Goal: Information Seeking & Learning: Learn about a topic

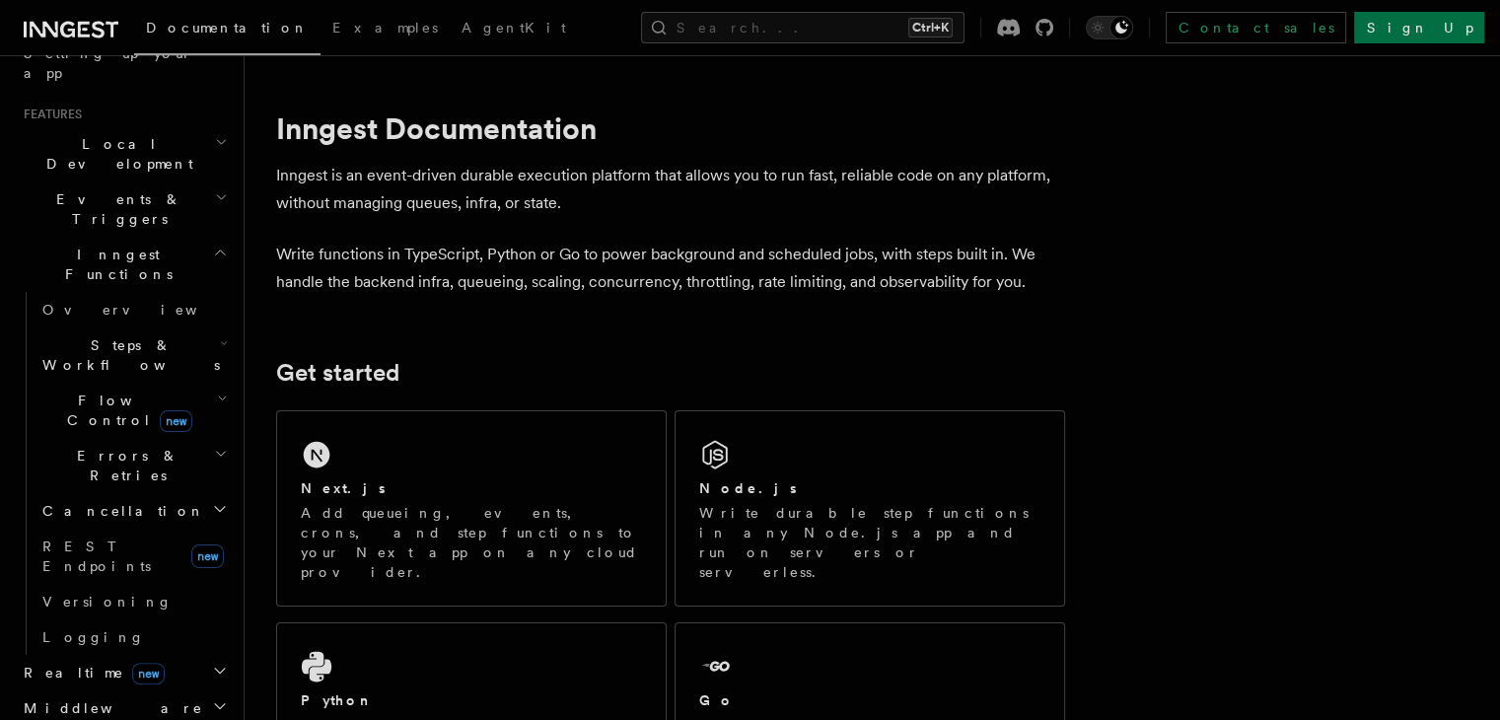
scroll to position [197, 0]
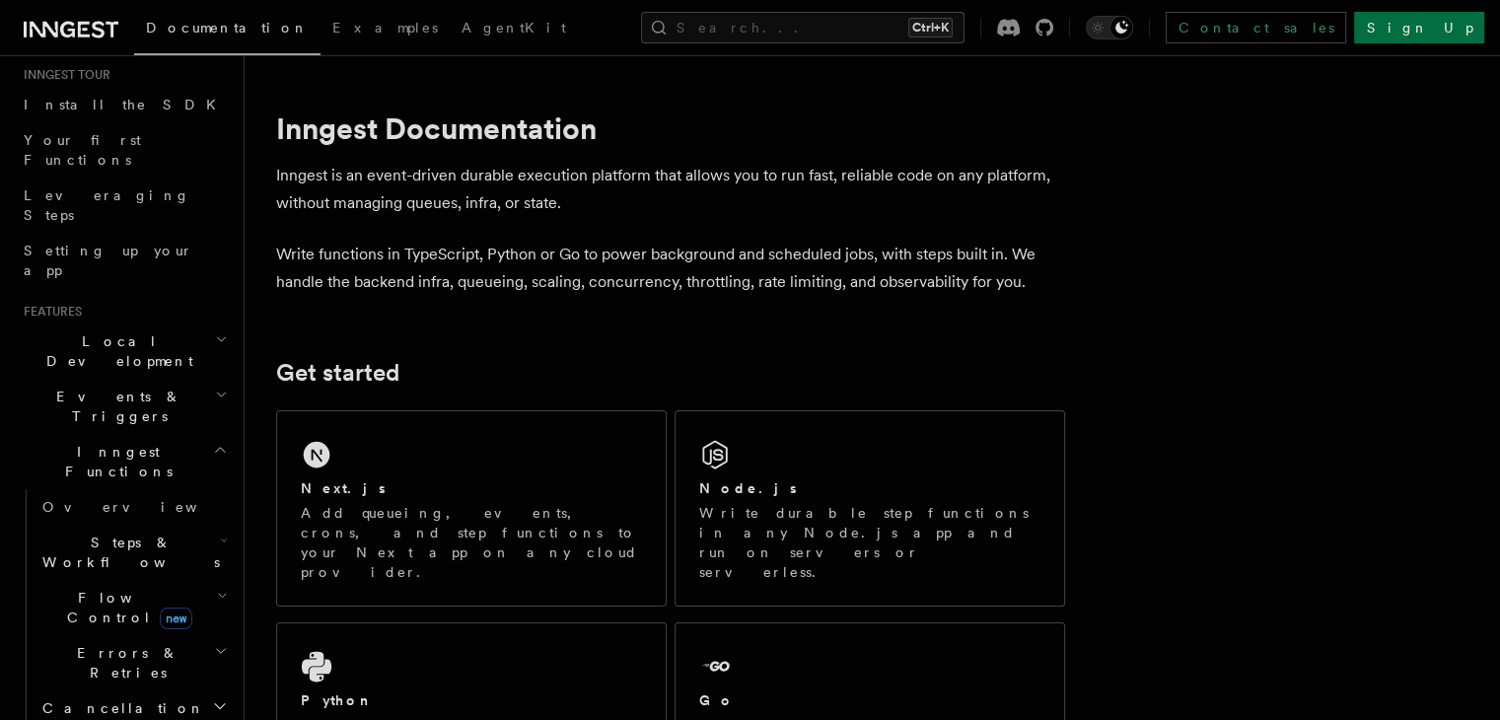
click at [217, 588] on icon "button" at bounding box center [222, 596] width 11 height 16
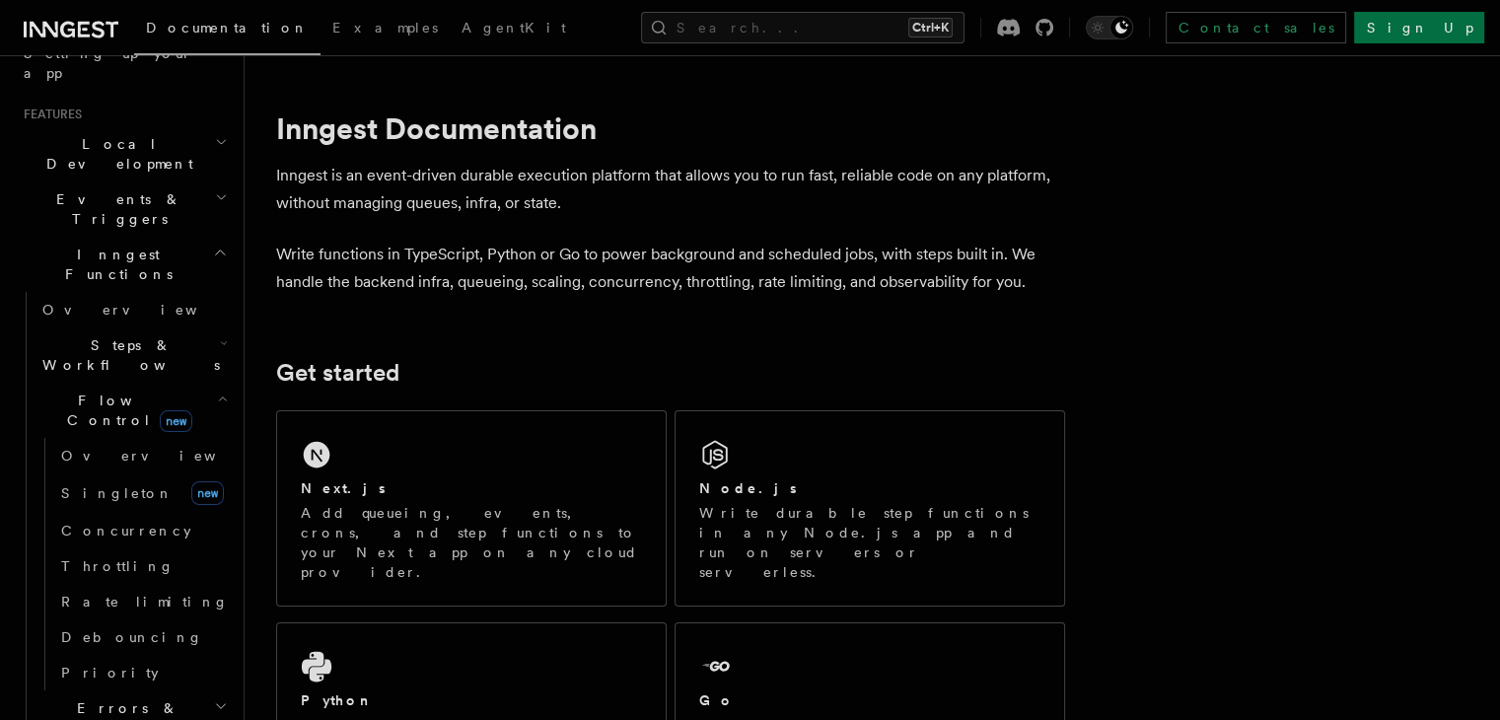
click at [222, 342] on icon "button" at bounding box center [224, 343] width 5 height 3
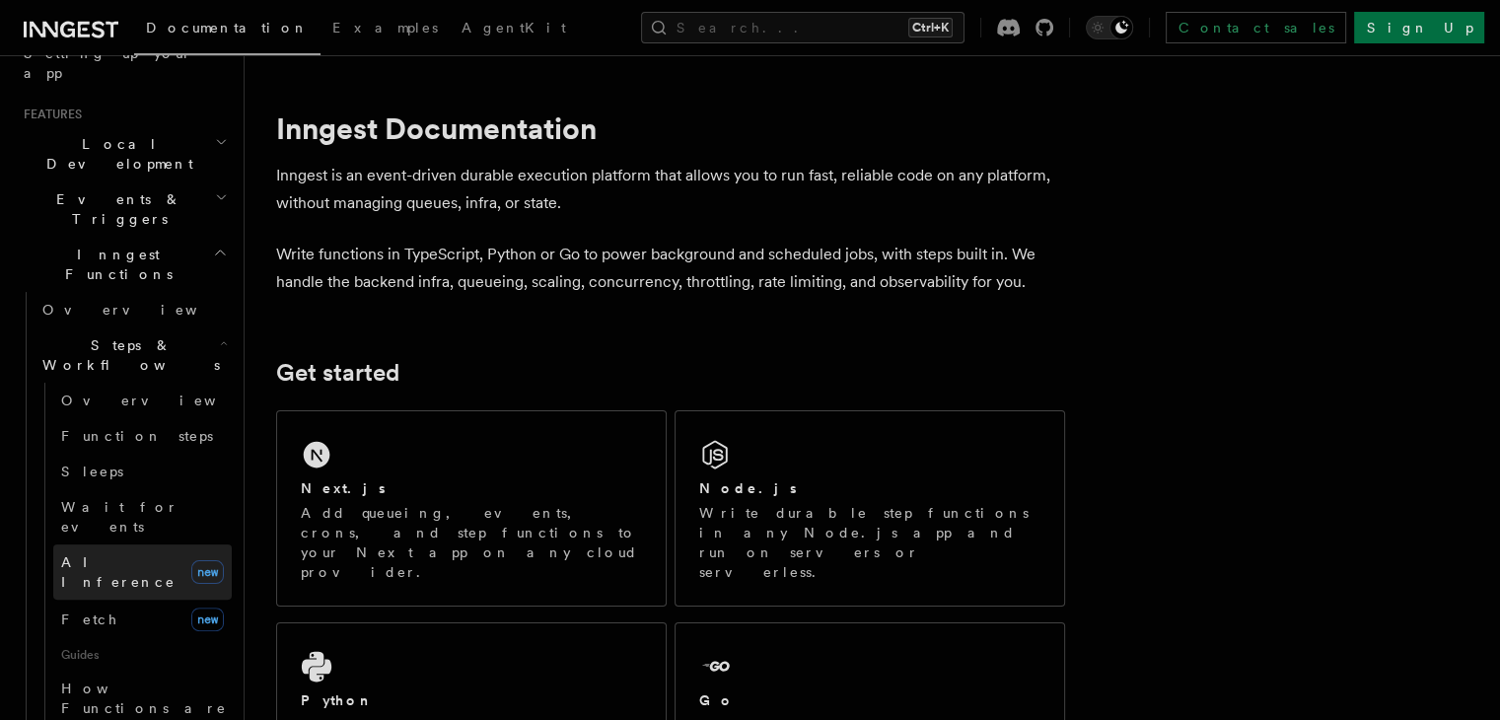
click at [109, 554] on span "AI Inference" at bounding box center [118, 572] width 114 height 36
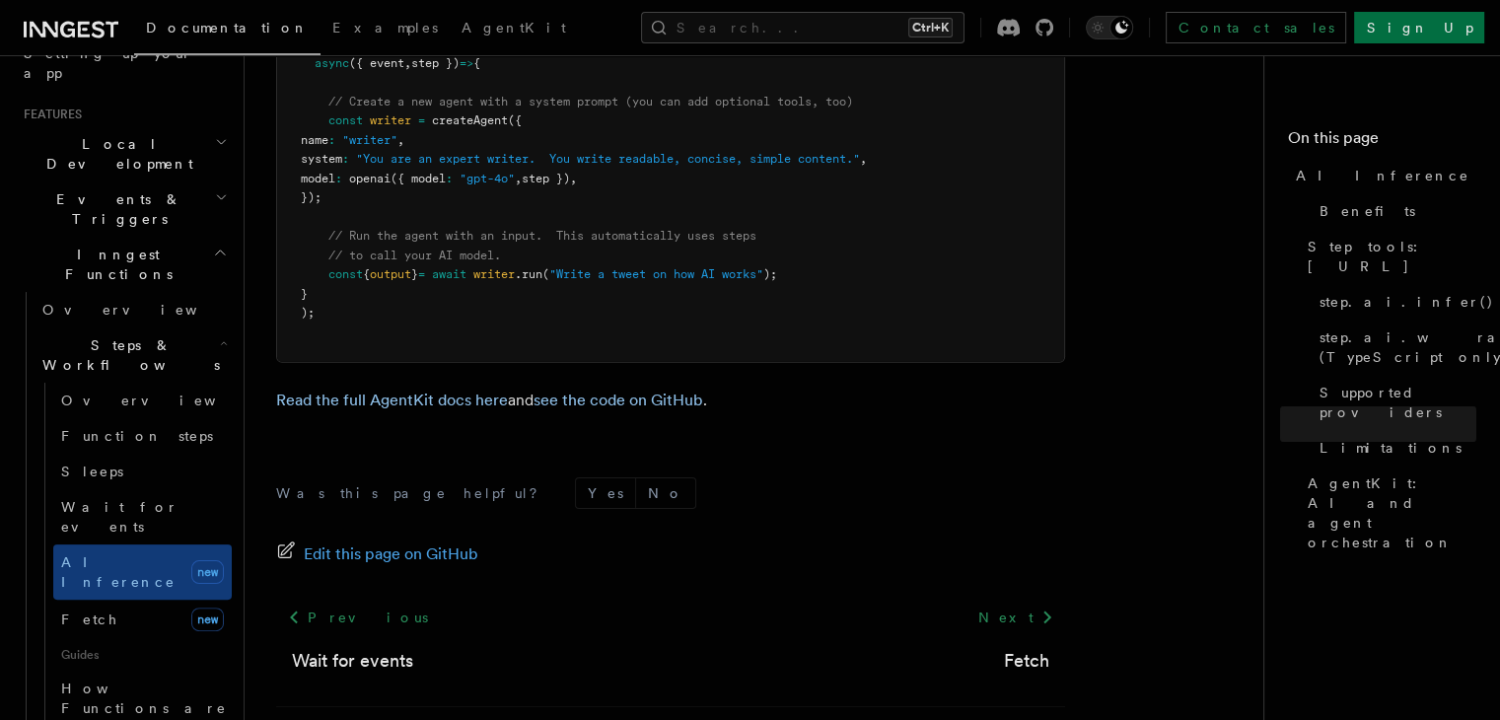
scroll to position [6131, 0]
click at [1053, 605] on icon at bounding box center [1048, 617] width 24 height 24
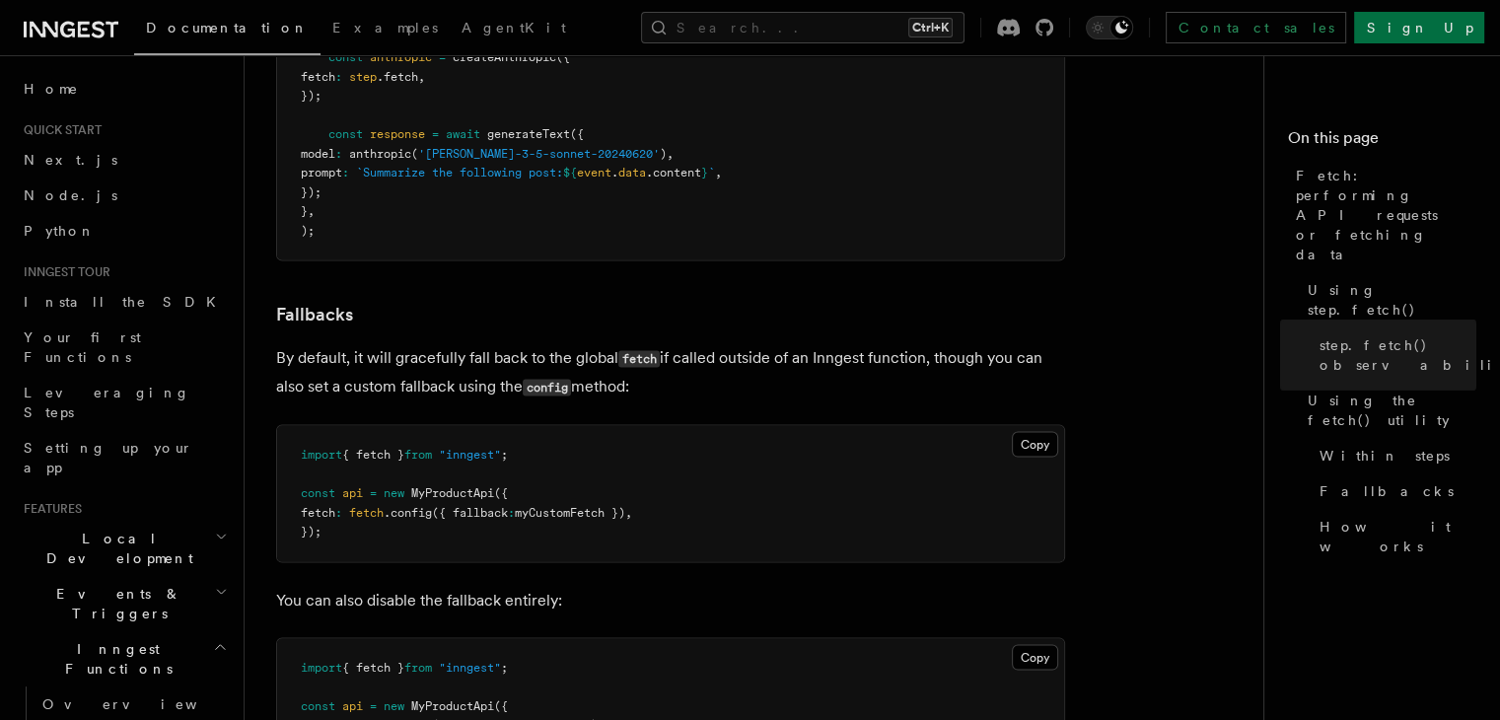
scroll to position [4044, 0]
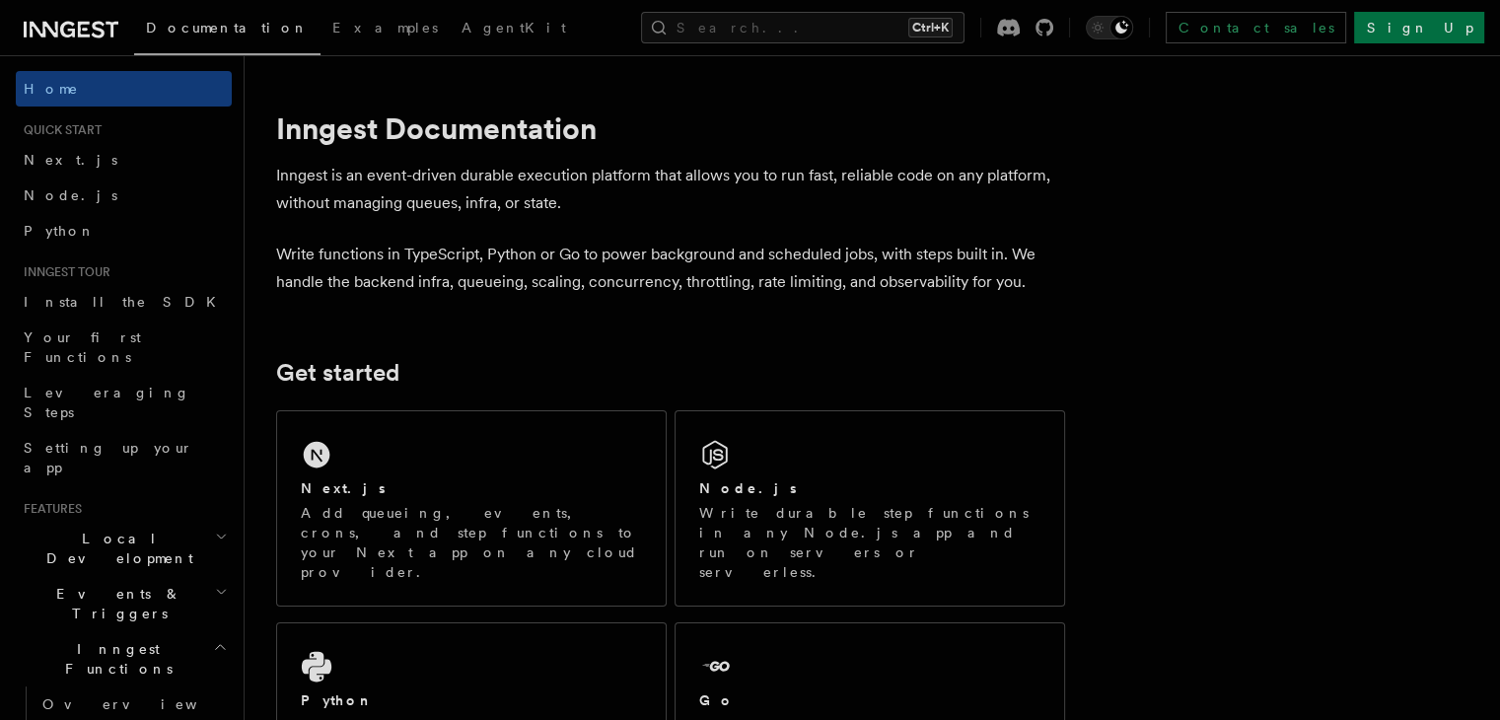
scroll to position [99, 0]
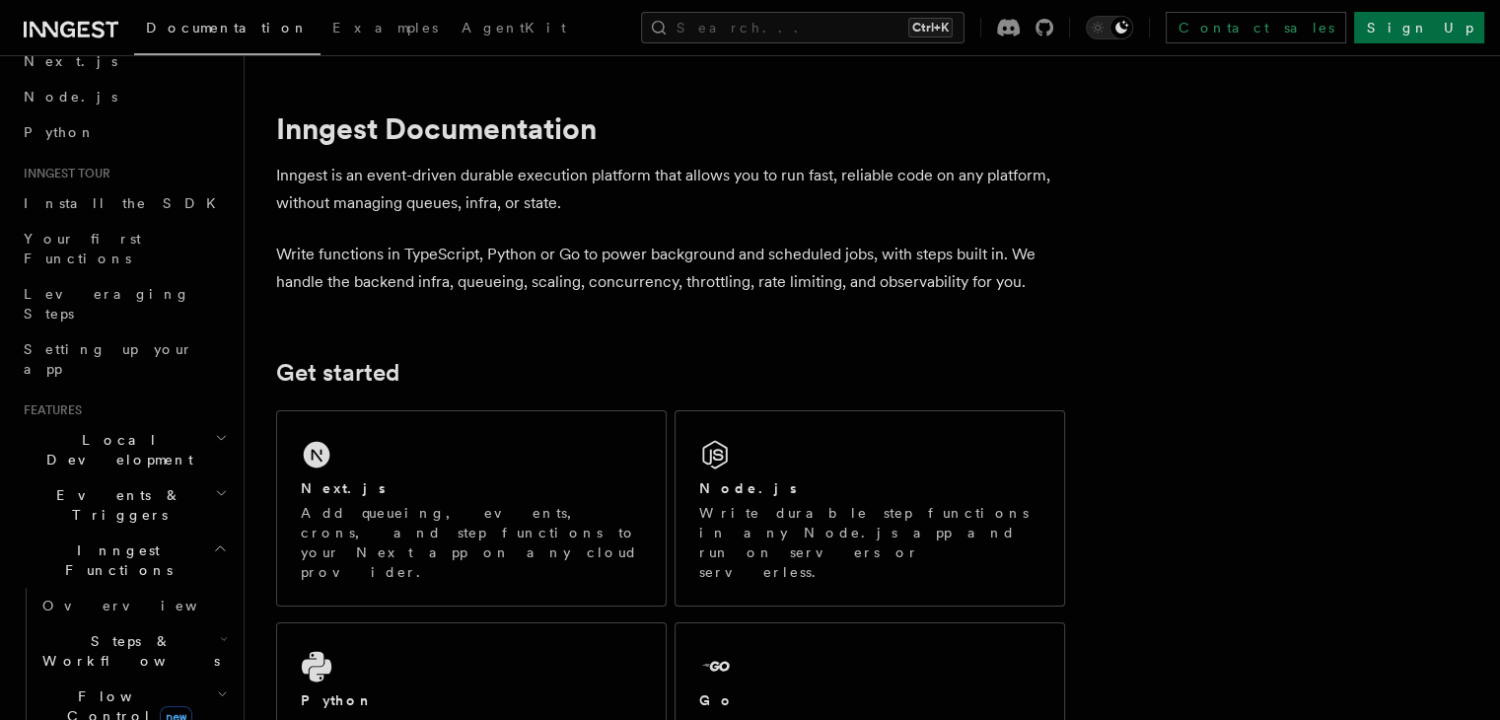
click at [134, 623] on h2 "Steps & Workflows" at bounding box center [133, 650] width 197 height 55
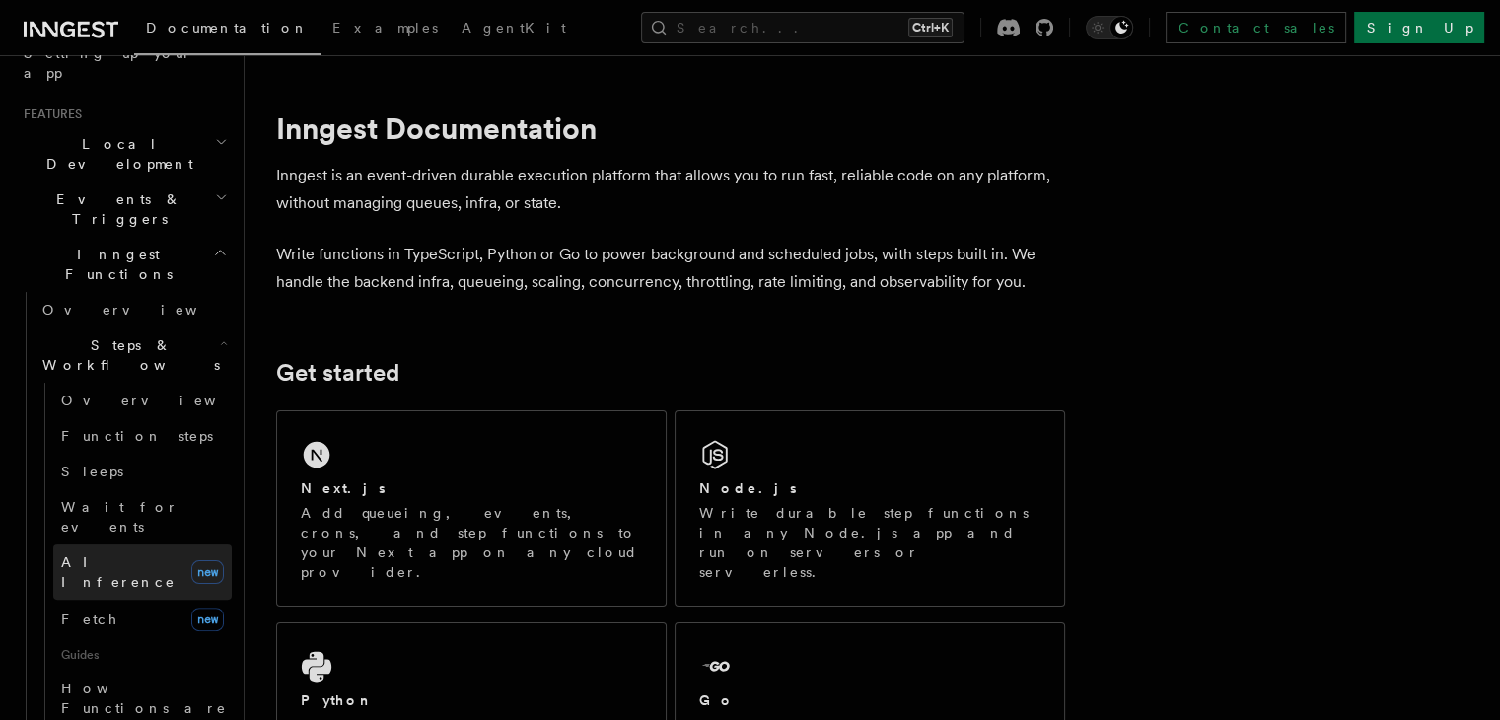
click at [103, 554] on span "AI Inference" at bounding box center [118, 572] width 114 height 36
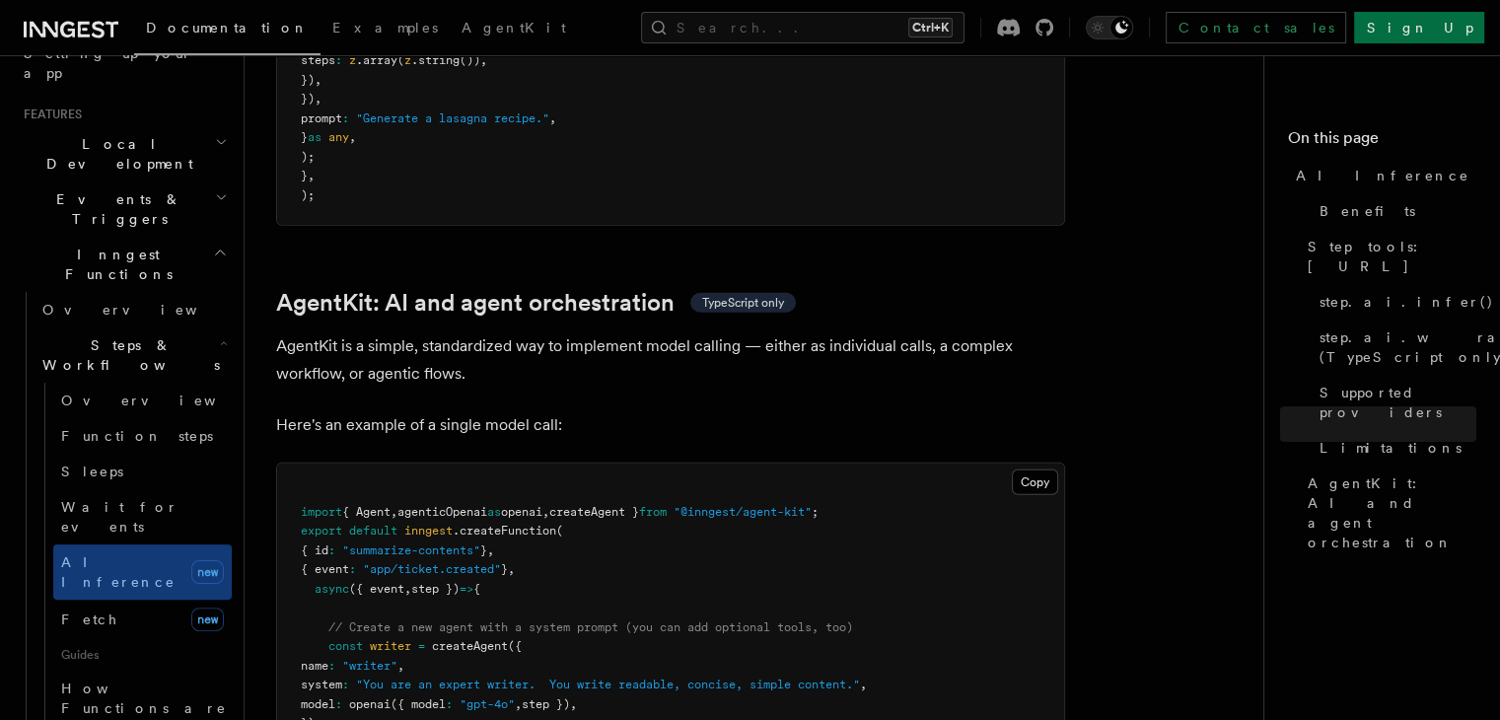
scroll to position [5243, 0]
